Goal: Task Accomplishment & Management: Manage account settings

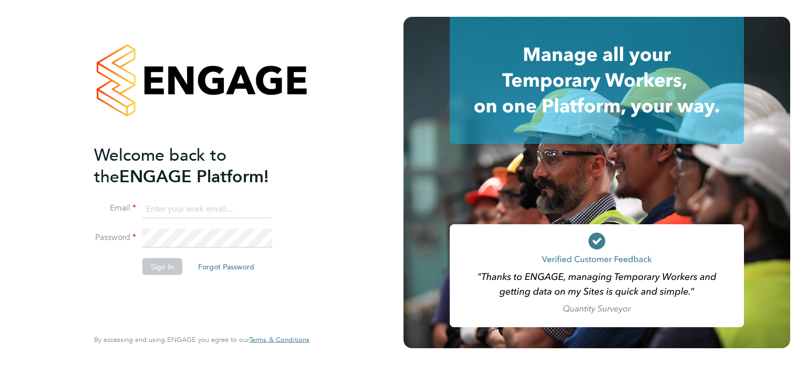
type input "emma.wells@randstad.co.uk"
click at [163, 258] on button "Sign In" at bounding box center [162, 266] width 40 height 17
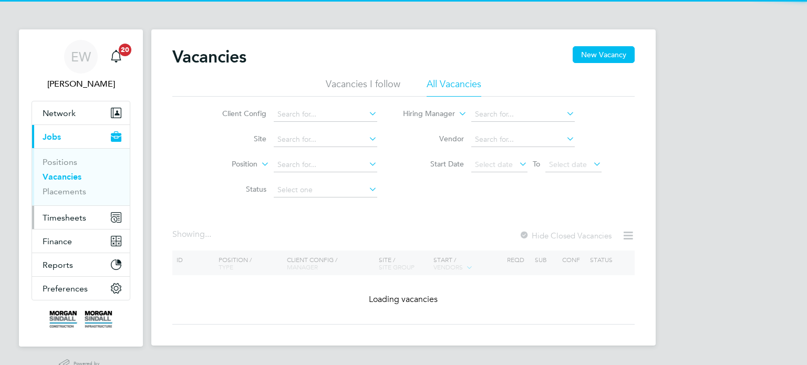
click at [72, 213] on span "Timesheets" at bounding box center [65, 218] width 44 height 10
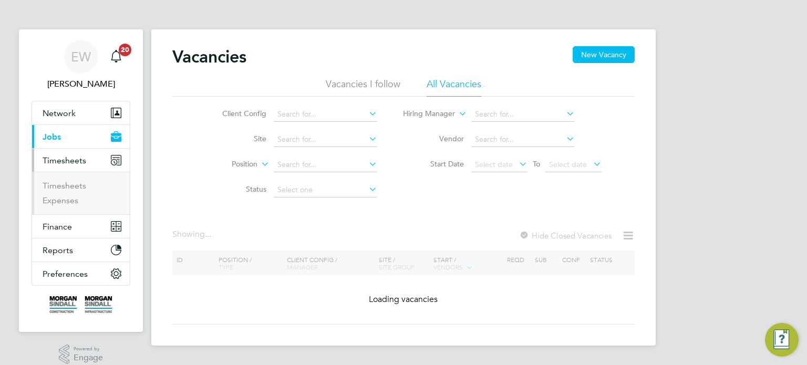
click at [65, 179] on ul "Timesheets Expenses" at bounding box center [81, 193] width 98 height 43
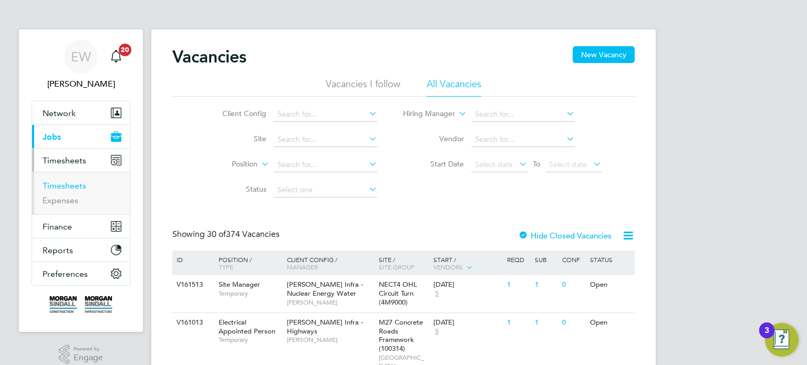
click at [66, 181] on link "Timesheets" at bounding box center [65, 186] width 44 height 10
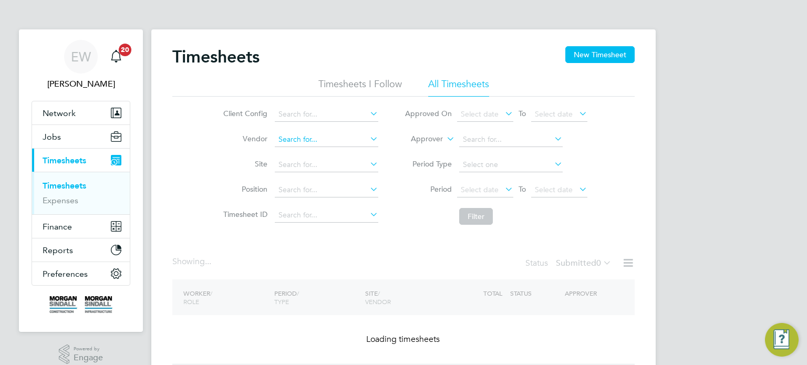
click at [318, 136] on input at bounding box center [326, 139] width 103 height 15
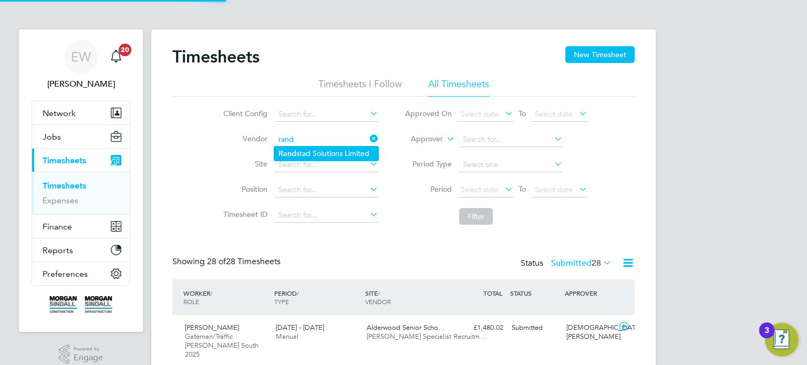
click at [330, 153] on li "Rand stad Solutions Limited" at bounding box center [326, 154] width 104 height 14
type input "Randstad Solutions Limited"
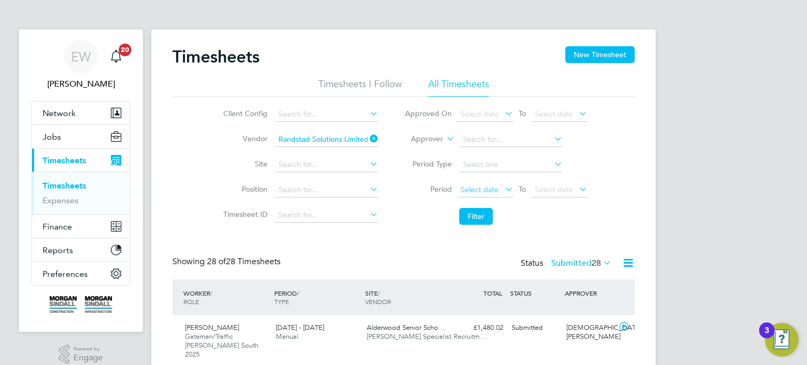
click at [479, 186] on span "Select date" at bounding box center [480, 189] width 38 height 9
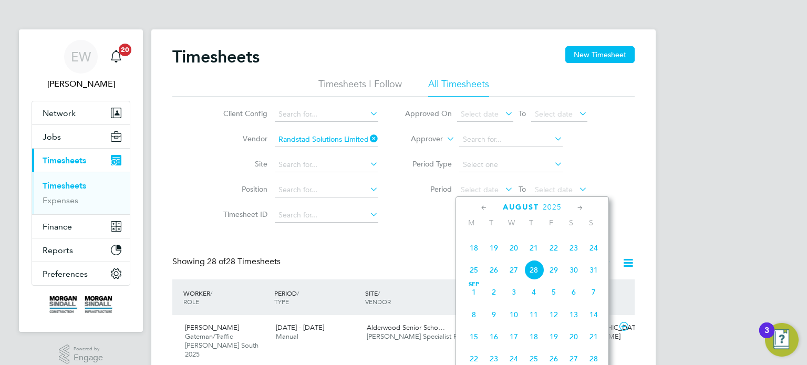
click at [578, 236] on span "16" at bounding box center [574, 226] width 20 height 20
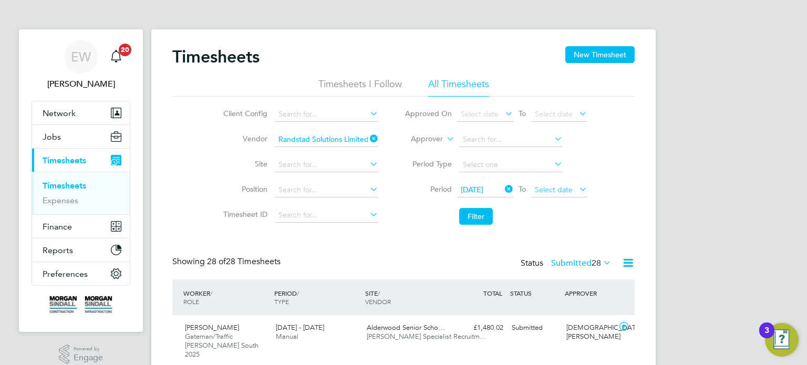
click at [562, 189] on span "Select date" at bounding box center [554, 189] width 38 height 9
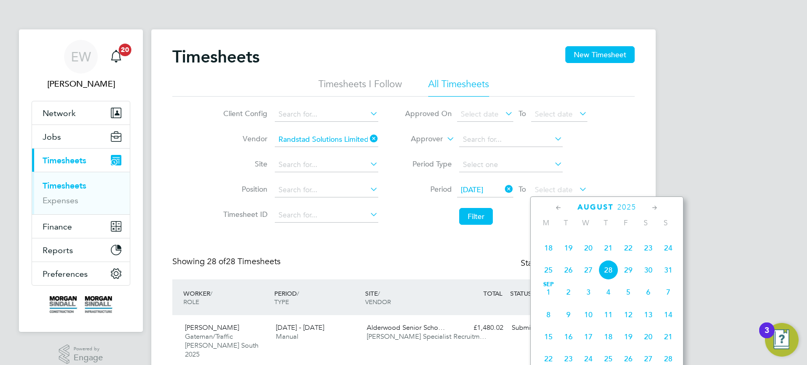
click at [628, 258] on span "22" at bounding box center [628, 248] width 20 height 20
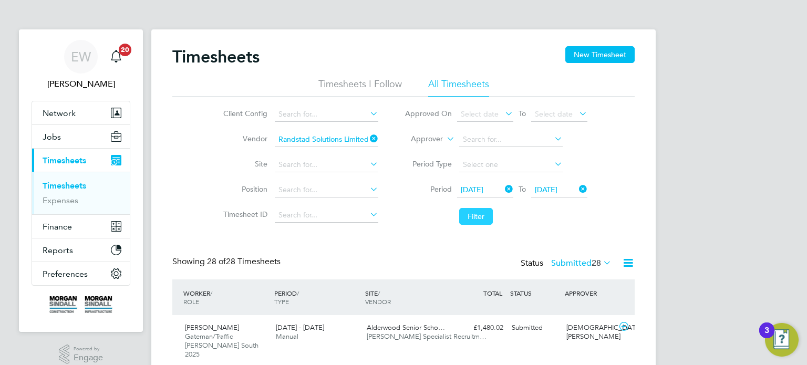
click at [475, 215] on button "Filter" at bounding box center [476, 216] width 34 height 17
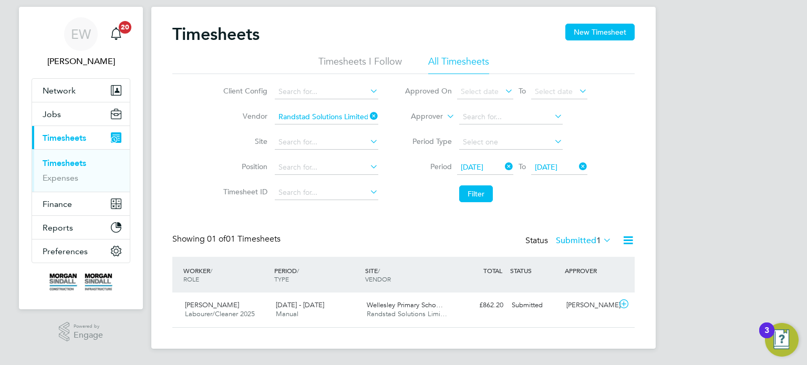
click at [579, 235] on label "Submitted 1" at bounding box center [584, 240] width 56 height 11
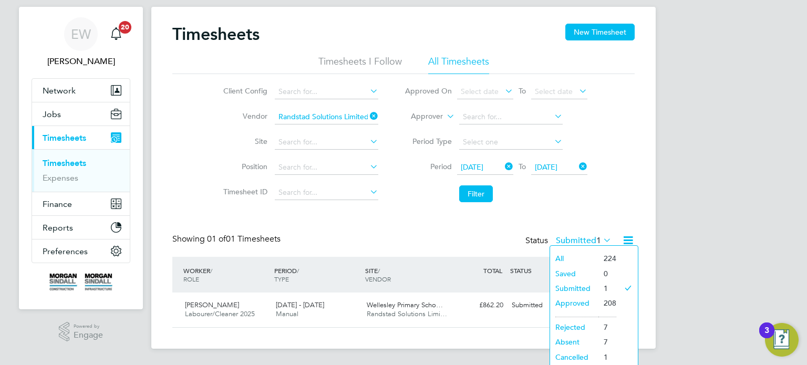
click at [570, 227] on div "Timesheets New Timesheet Timesheets I Follow All Timesheets Client Config Vendo…" at bounding box center [403, 176] width 462 height 304
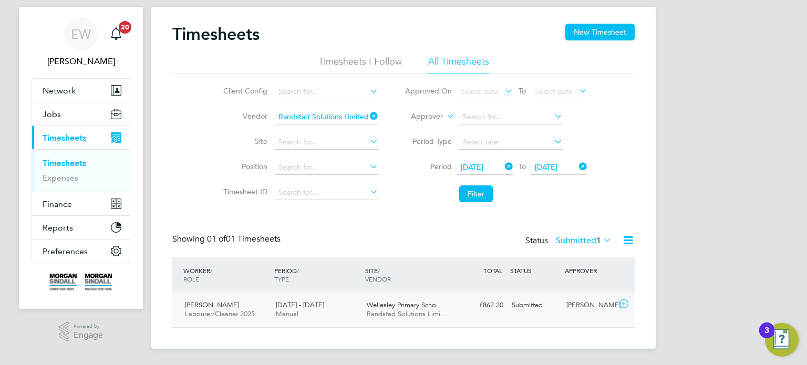
click at [556, 310] on div "Submitted" at bounding box center [534, 305] width 55 height 17
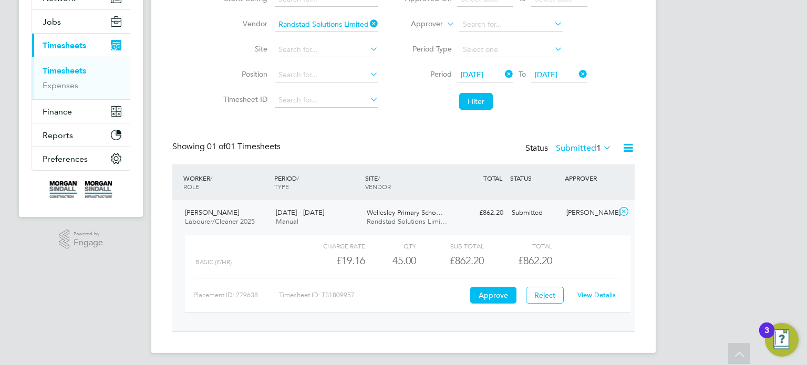
click at [595, 292] on link "View Details" at bounding box center [596, 294] width 38 height 9
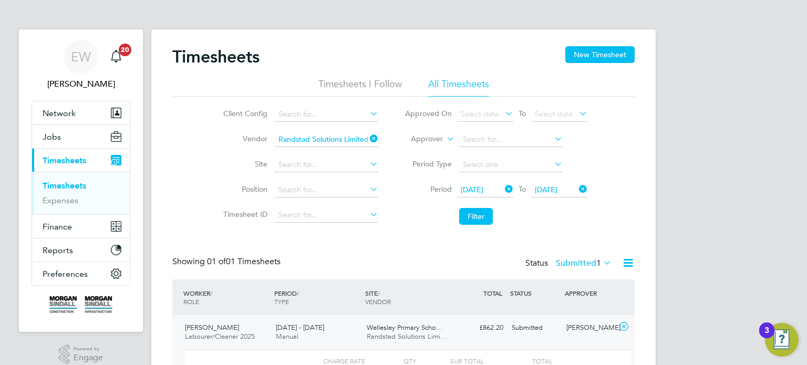
click at [368, 140] on icon at bounding box center [368, 138] width 0 height 15
click at [431, 139] on label "Approver" at bounding box center [419, 139] width 47 height 11
click at [416, 152] on li "Worker" at bounding box center [416, 151] width 51 height 14
click at [494, 139] on input at bounding box center [510, 139] width 103 height 15
click at [333, 163] on input at bounding box center [326, 165] width 103 height 15
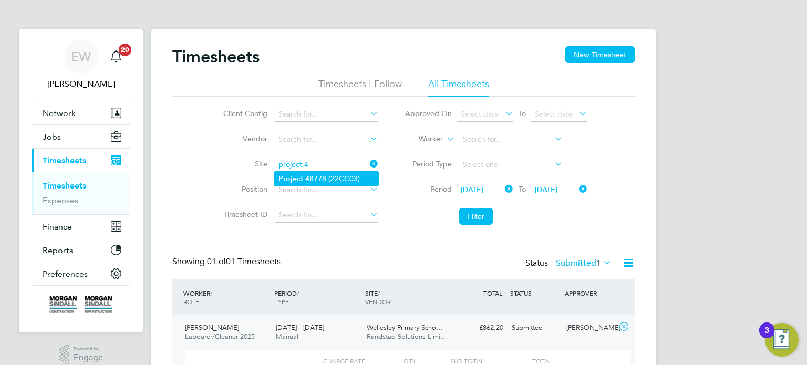
click at [329, 184] on li "Project 4 8778 (22CC03)" at bounding box center [326, 179] width 104 height 14
type input "Project 48778 (22CC03)"
click at [483, 185] on span "16 Aug 2025" at bounding box center [472, 189] width 23 height 9
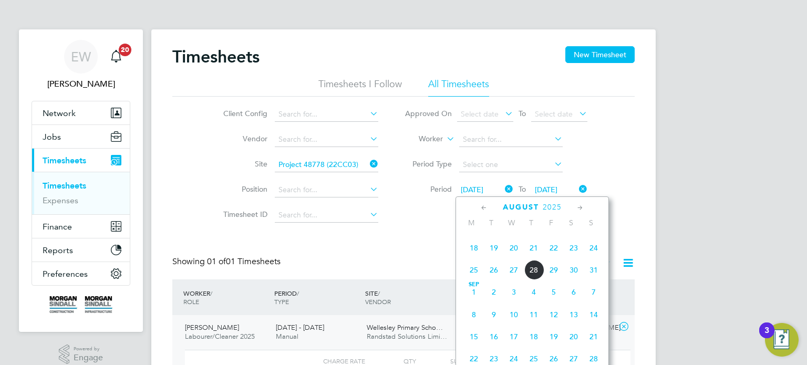
scroll to position [373, 0]
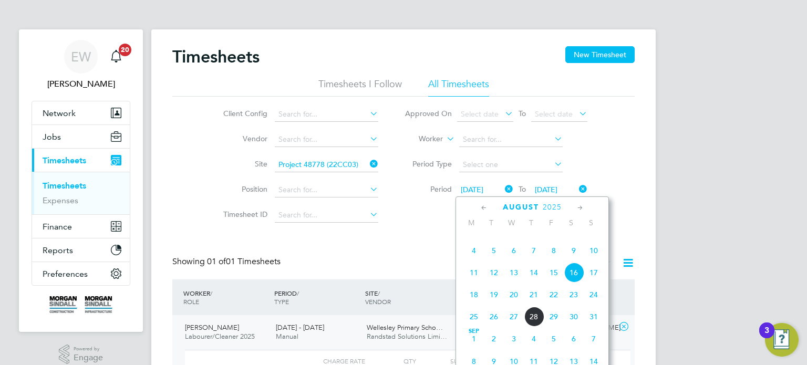
click at [574, 261] on span "9" at bounding box center [574, 251] width 20 height 20
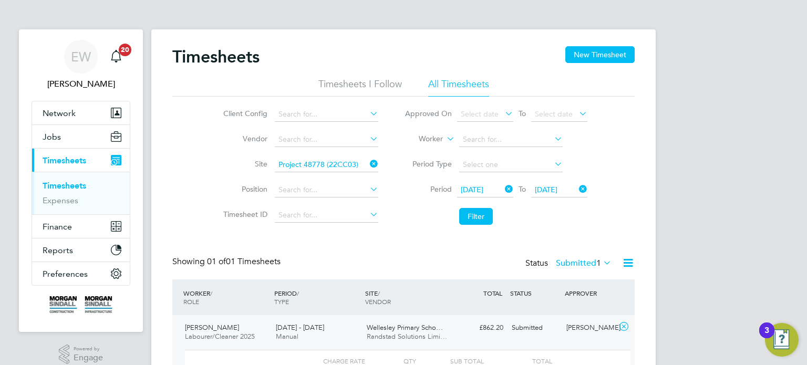
click at [459, 206] on li "Filter" at bounding box center [495, 216] width 209 height 27
click at [472, 222] on button "Filter" at bounding box center [476, 216] width 34 height 17
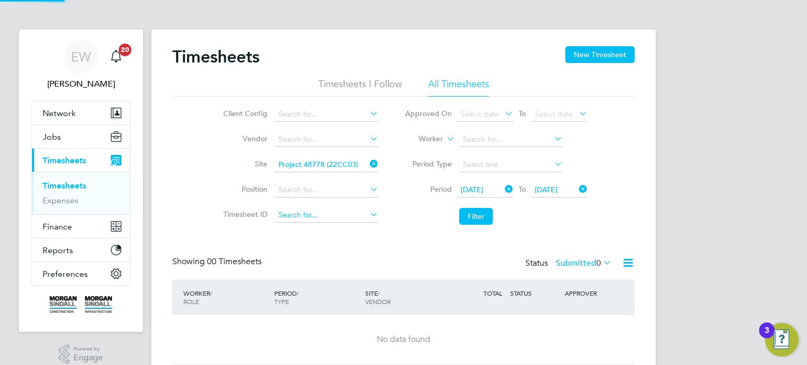
scroll to position [37, 0]
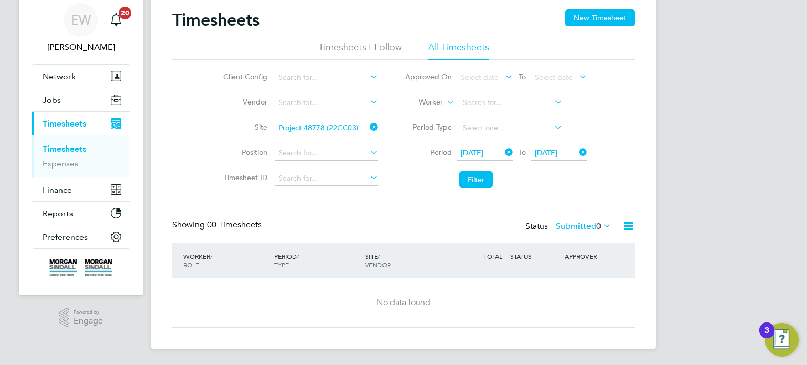
click at [566, 223] on label "Submitted 0" at bounding box center [584, 226] width 56 height 11
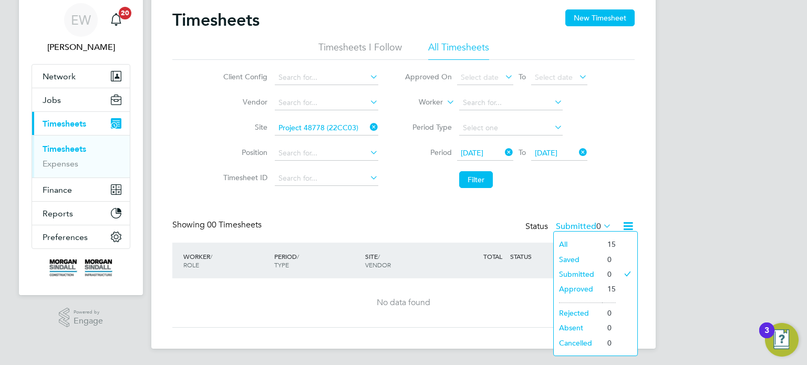
click at [575, 290] on li "Approved" at bounding box center [578, 289] width 48 height 15
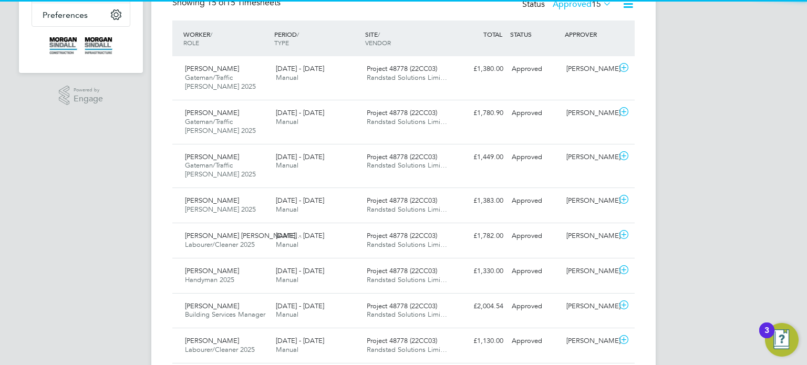
scroll to position [5, 5]
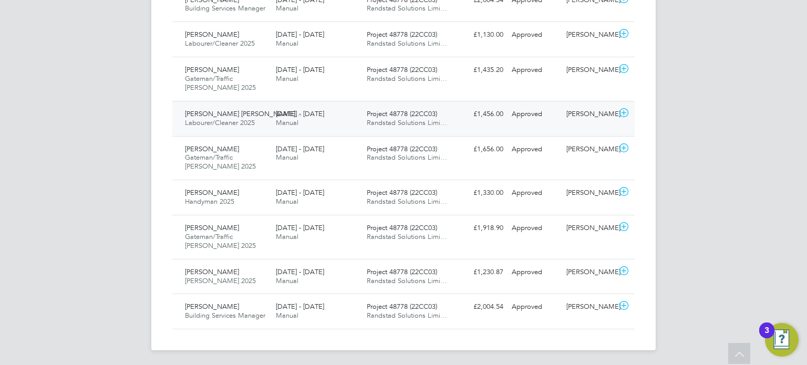
click at [361, 131] on div "Olumide Princewill Oshi… Labourer/Cleaner 2025 9 - 15 Aug 2025 9 - 15 Aug 2025 …" at bounding box center [403, 118] width 462 height 35
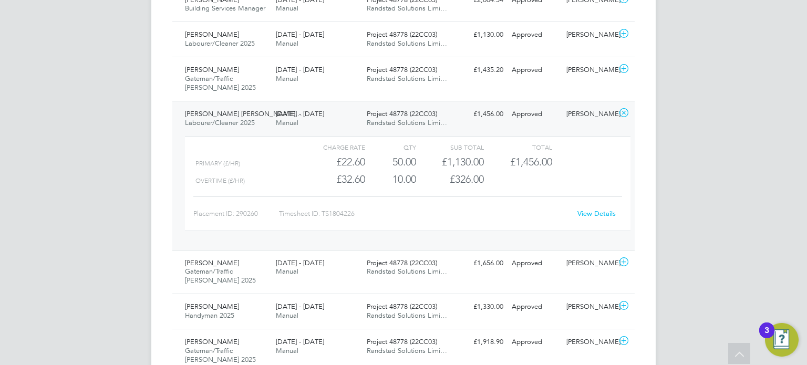
click at [591, 212] on link "View Details" at bounding box center [596, 213] width 38 height 9
click at [431, 122] on span "Randstad Solutions Limi…" at bounding box center [407, 122] width 80 height 9
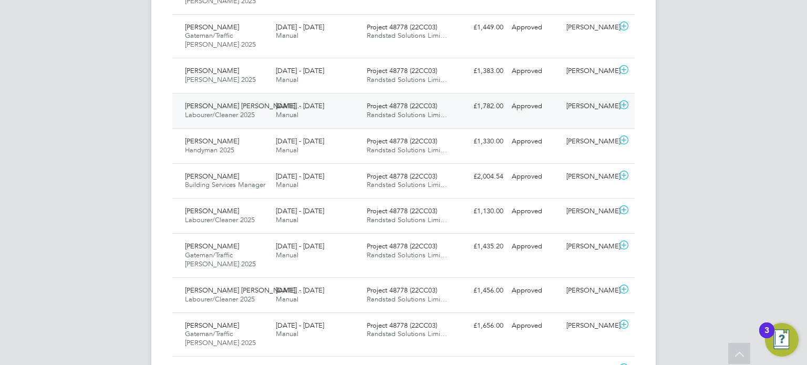
click at [490, 115] on div "Olumide Princewill Oshi… Labourer/Cleaner 2025 16 - 22 Aug 2025 16 - 22 Aug 202…" at bounding box center [403, 110] width 462 height 35
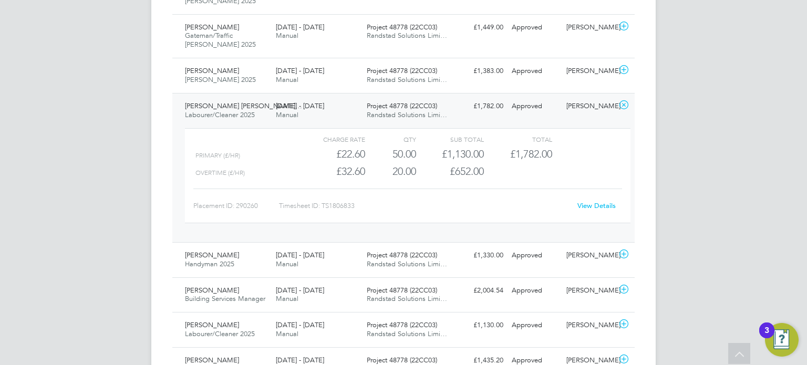
click at [589, 205] on link "View Details" at bounding box center [596, 205] width 38 height 9
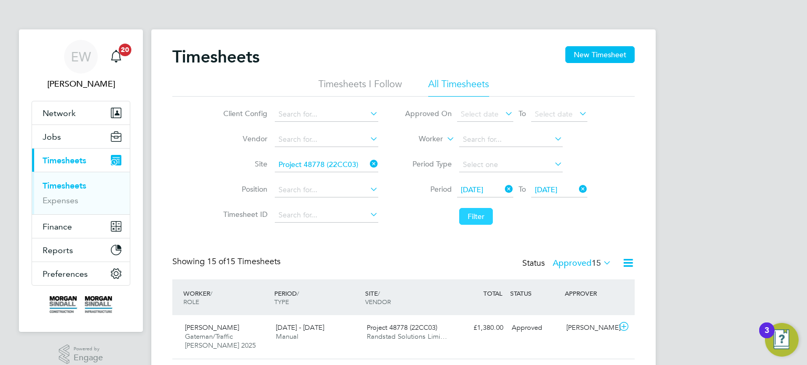
click at [471, 222] on button "Filter" at bounding box center [476, 216] width 34 height 17
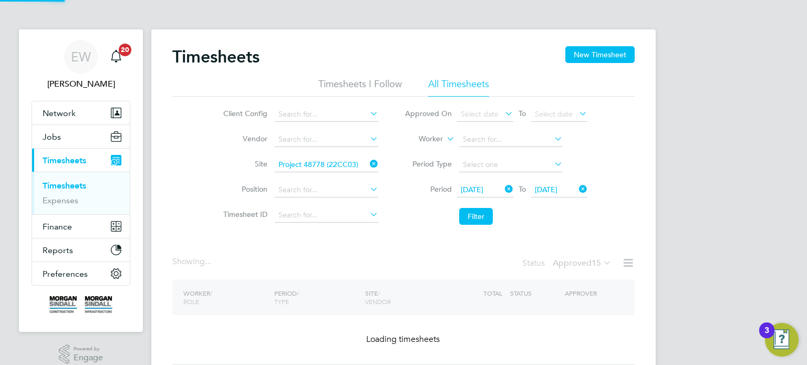
click at [368, 168] on icon at bounding box center [368, 164] width 0 height 15
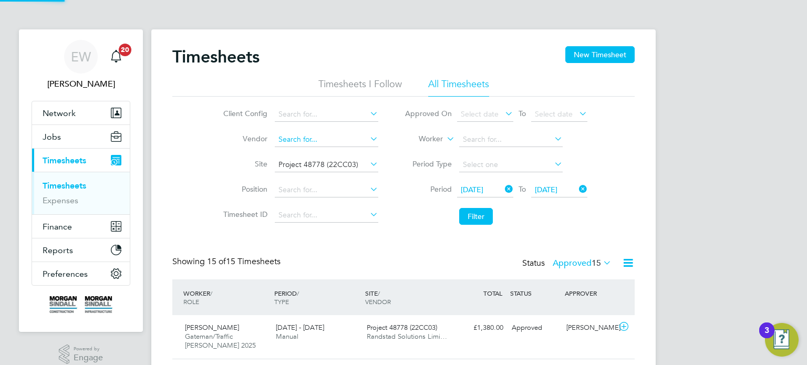
click at [306, 137] on input at bounding box center [326, 139] width 103 height 15
type input "r"
click at [319, 151] on li "Rand stad Solutions Limited" at bounding box center [326, 154] width 104 height 14
type input "Randstad Solutions Limited"
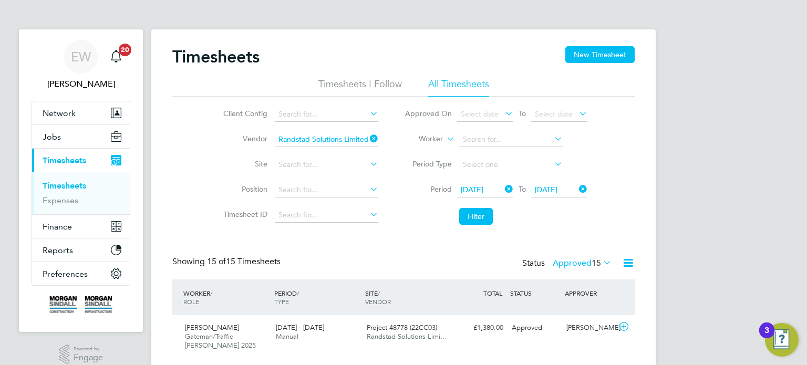
click at [479, 186] on span "09 Aug 2025" at bounding box center [472, 189] width 23 height 9
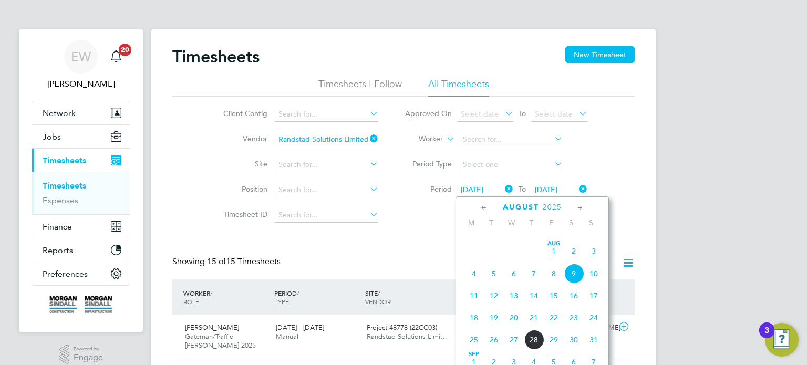
click at [570, 306] on span "16" at bounding box center [574, 296] width 20 height 20
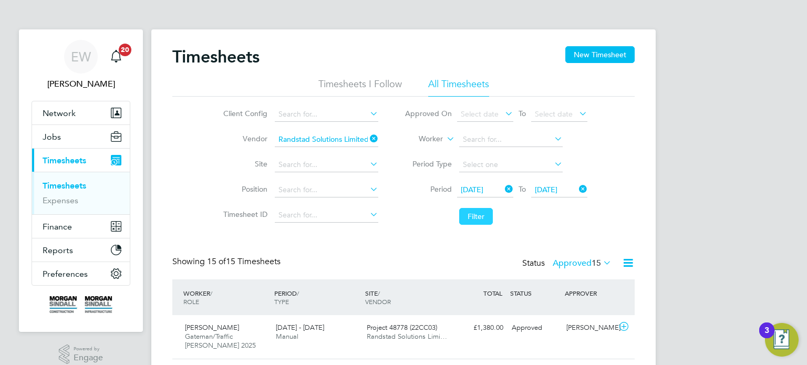
click at [486, 217] on button "Filter" at bounding box center [476, 216] width 34 height 17
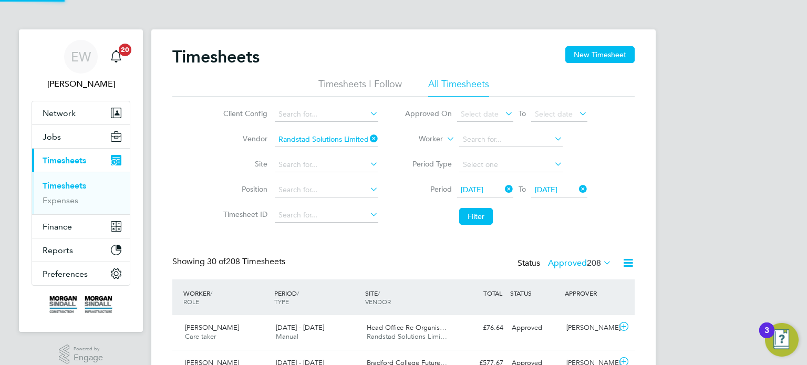
click at [578, 264] on label "Approved 208" at bounding box center [580, 263] width 64 height 11
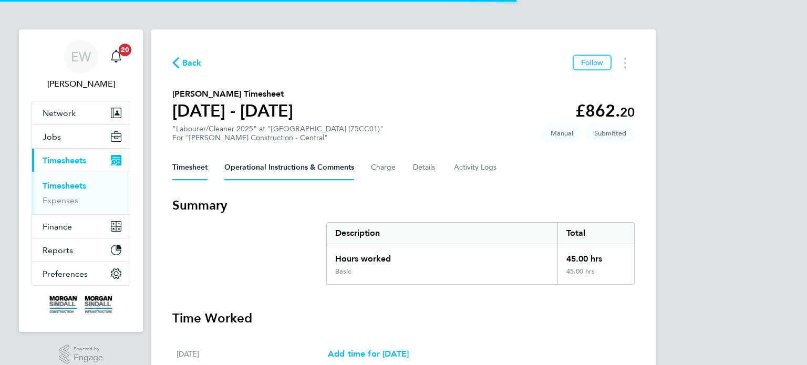
click at [276, 169] on Comments-tab "Operational Instructions & Comments" at bounding box center [289, 167] width 130 height 25
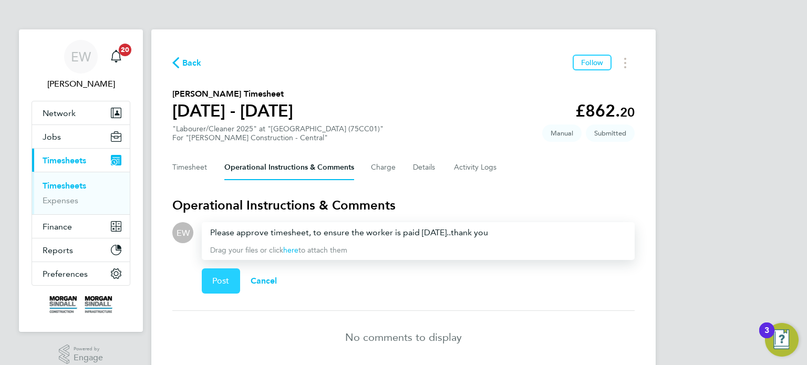
click at [224, 269] on button "Post" at bounding box center [221, 280] width 38 height 25
